Goal: Use online tool/utility: Utilize a website feature to perform a specific function

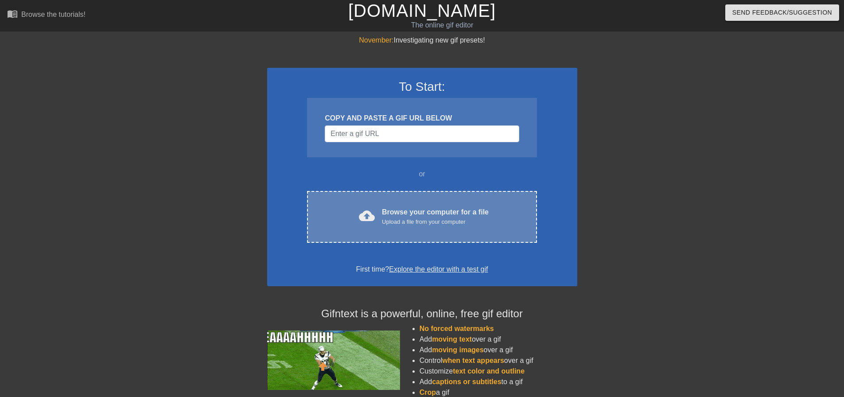
click at [394, 204] on div "cloud_upload Browse your computer for a file Upload a file from your computer C…" at bounding box center [421, 217] width 229 height 52
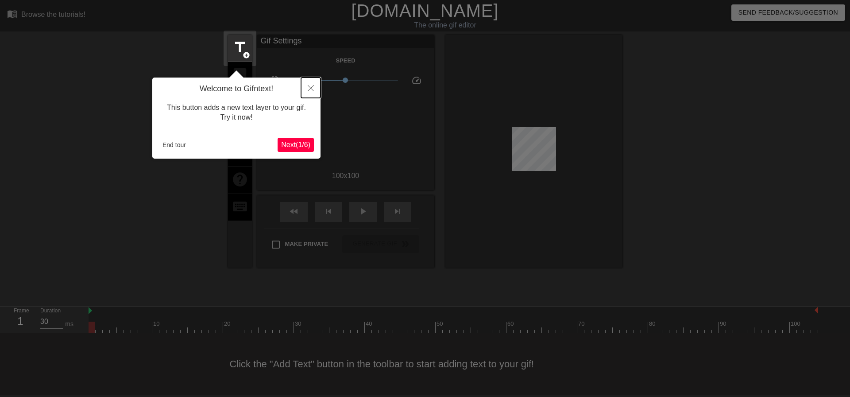
click at [311, 88] on icon "Close" at bounding box center [311, 88] width 6 height 6
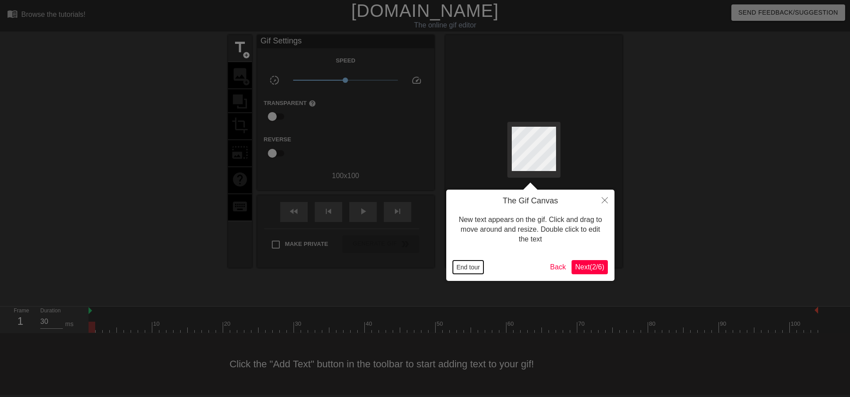
click at [473, 269] on button "End tour" at bounding box center [468, 266] width 31 height 13
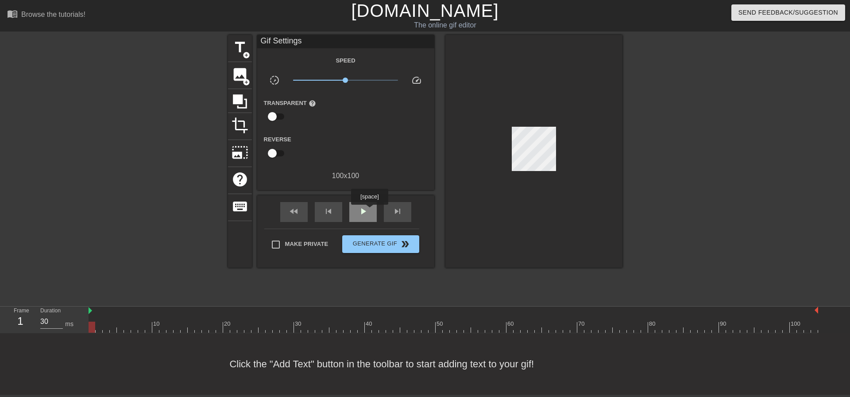
click at [369, 211] on div "play_arrow" at bounding box center [362, 212] width 27 height 20
type input "30"
click at [369, 210] on div "pause" at bounding box center [362, 212] width 27 height 20
drag, startPoint x: 430, startPoint y: 327, endPoint x: 76, endPoint y: 349, distance: 355.3
click at [76, 348] on div "menu_book Browse the tutorials! [DOMAIN_NAME] The online gif editor Send Feedba…" at bounding box center [425, 197] width 850 height 395
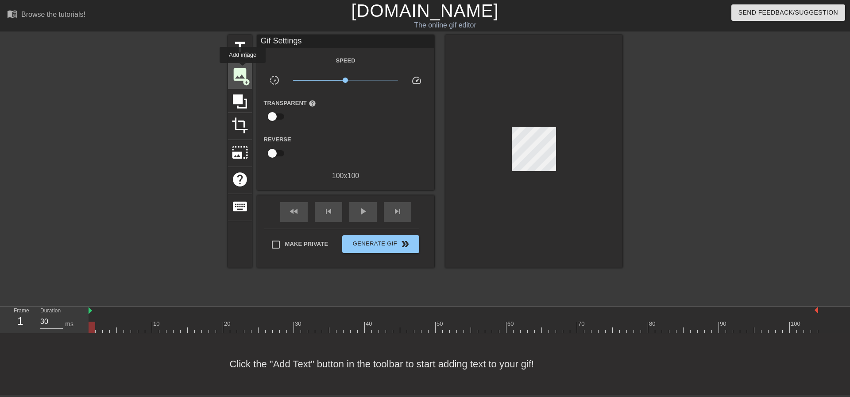
click at [243, 69] on span "image" at bounding box center [240, 74] width 17 height 17
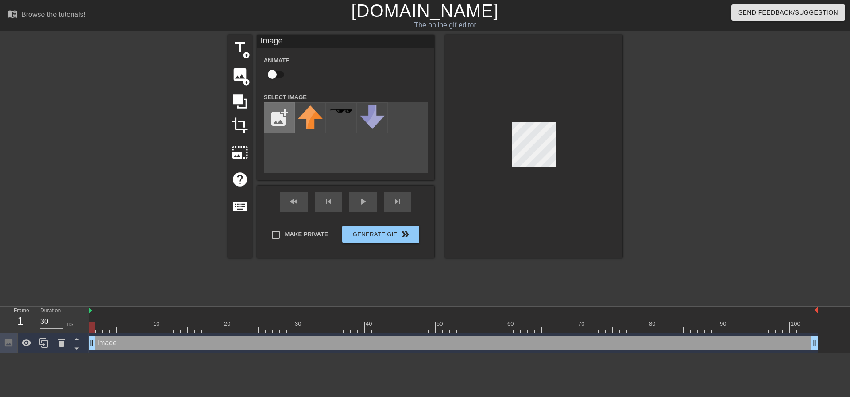
click at [273, 117] on input "file" at bounding box center [279, 118] width 30 height 30
type input "C:\fakepath\hornet left.png"
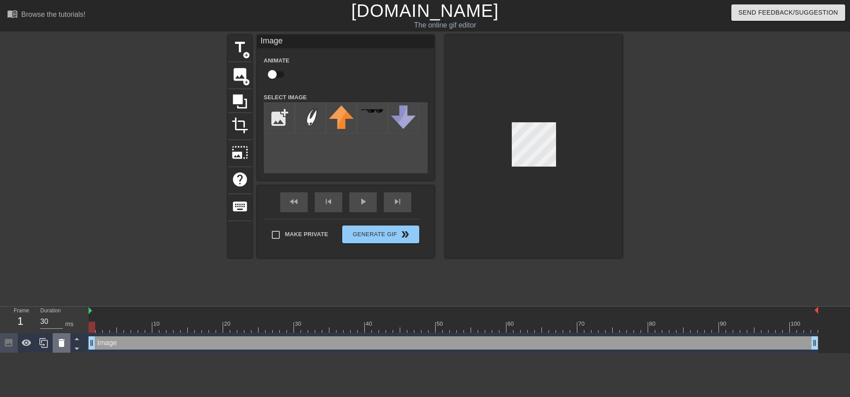
click at [64, 345] on icon at bounding box center [61, 342] width 11 height 11
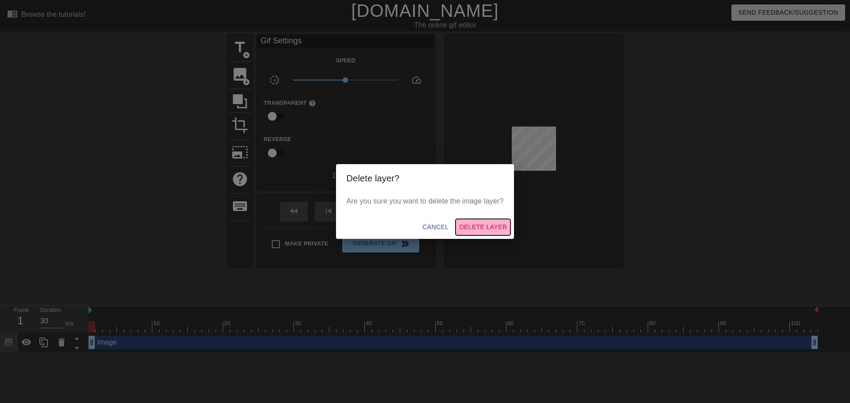
click at [470, 230] on span "Delete Layer" at bounding box center [483, 227] width 48 height 11
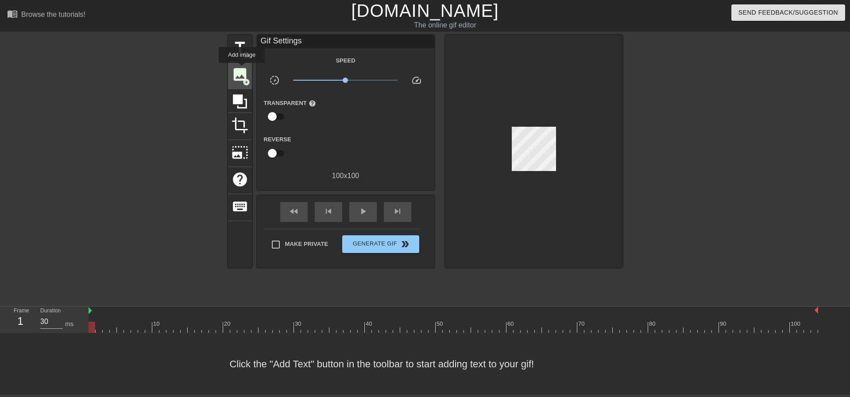
click at [242, 69] on span "image" at bounding box center [240, 74] width 17 height 17
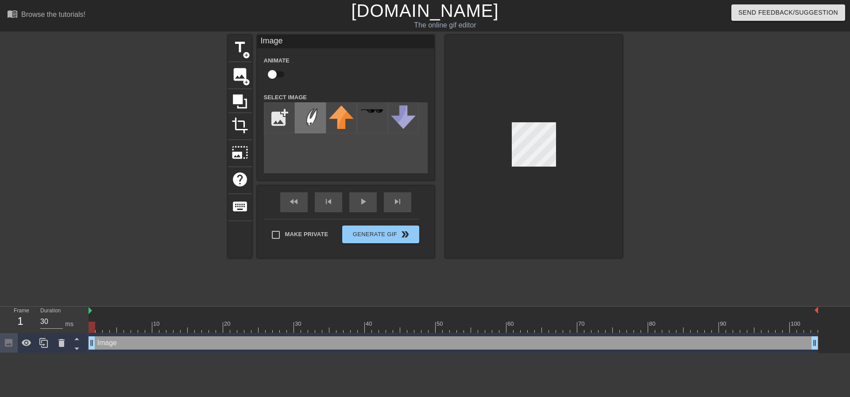
click at [306, 117] on img at bounding box center [310, 117] width 25 height 25
type input "30"
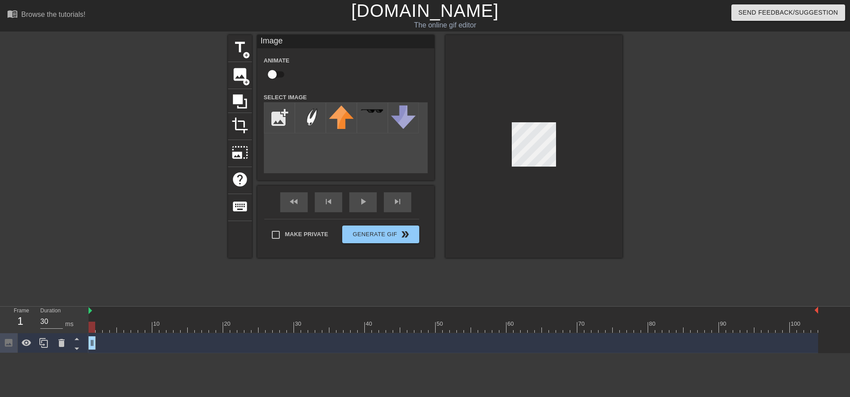
drag, startPoint x: 815, startPoint y: 341, endPoint x: 81, endPoint y: 424, distance: 737.9
click at [81, 353] on html "menu_book Browse the tutorials! [DOMAIN_NAME] The online gif editor Send Feedba…" at bounding box center [425, 176] width 850 height 353
drag, startPoint x: 92, startPoint y: 327, endPoint x: 112, endPoint y: 330, distance: 21.0
click at [112, 330] on div at bounding box center [113, 326] width 7 height 11
drag, startPoint x: 93, startPoint y: 345, endPoint x: 105, endPoint y: 346, distance: 12.0
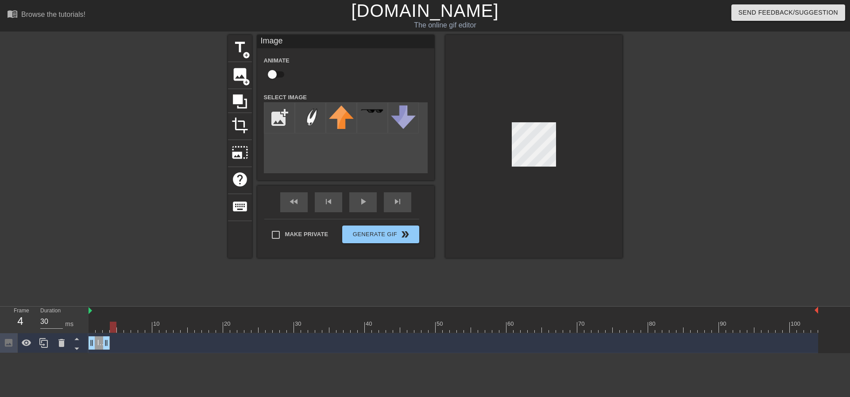
click at [110, 326] on div at bounding box center [113, 326] width 7 height 11
click at [311, 115] on img at bounding box center [310, 117] width 25 height 25
click at [115, 328] on div at bounding box center [113, 326] width 7 height 11
click at [10, 343] on icon at bounding box center [9, 343] width 8 height 8
click at [78, 350] on icon at bounding box center [76, 348] width 11 height 11
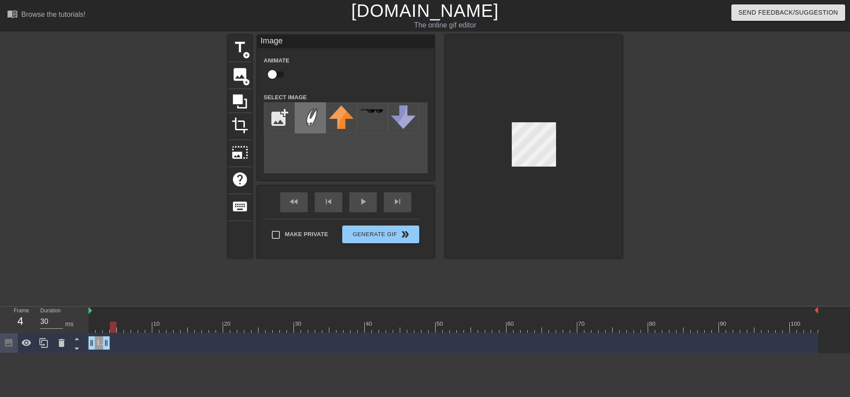
click at [315, 122] on img at bounding box center [310, 117] width 25 height 25
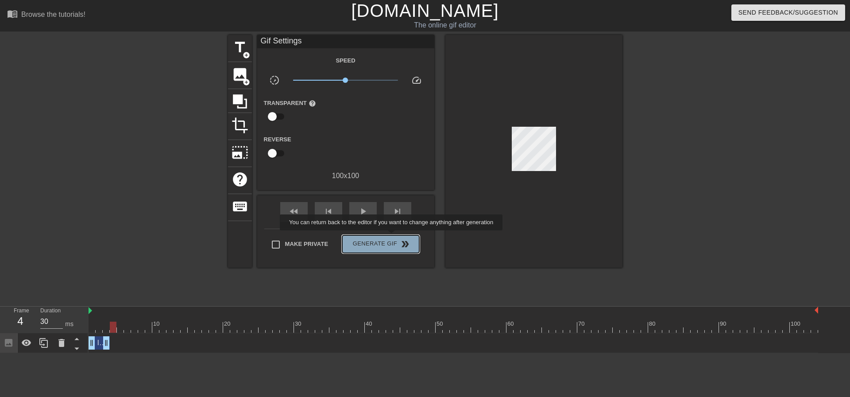
click at [392, 236] on button "Generate Gif double_arrow" at bounding box center [380, 244] width 77 height 18
